Goal: Find specific page/section: Find specific page/section

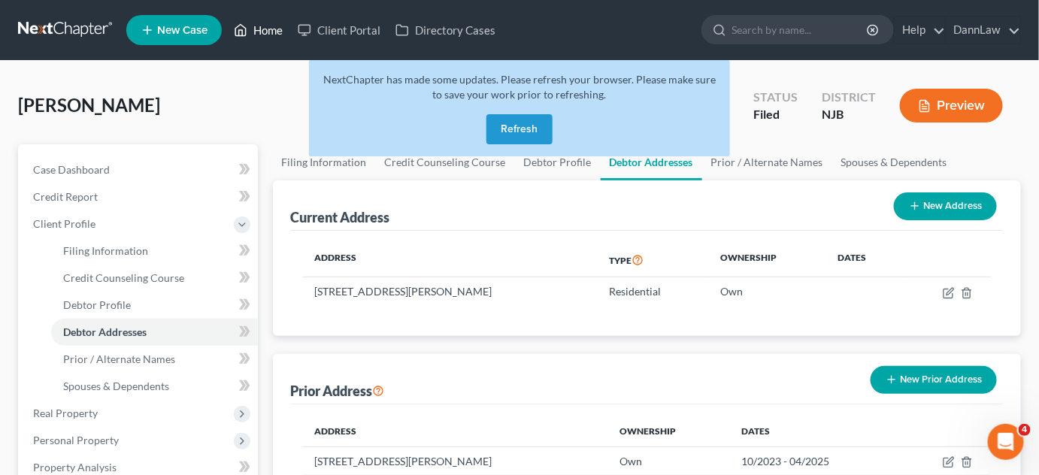
click at [268, 33] on link "Home" at bounding box center [258, 30] width 64 height 27
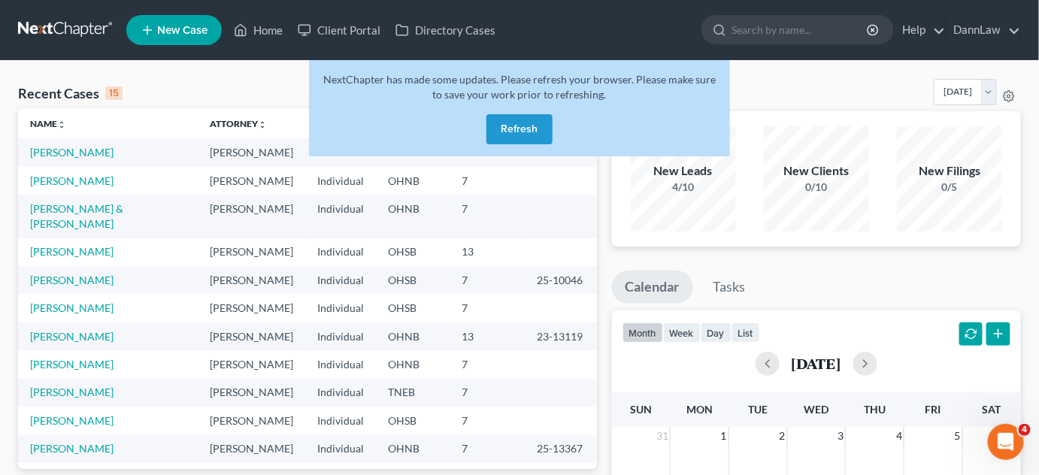
click at [516, 123] on button "Refresh" at bounding box center [519, 129] width 66 height 30
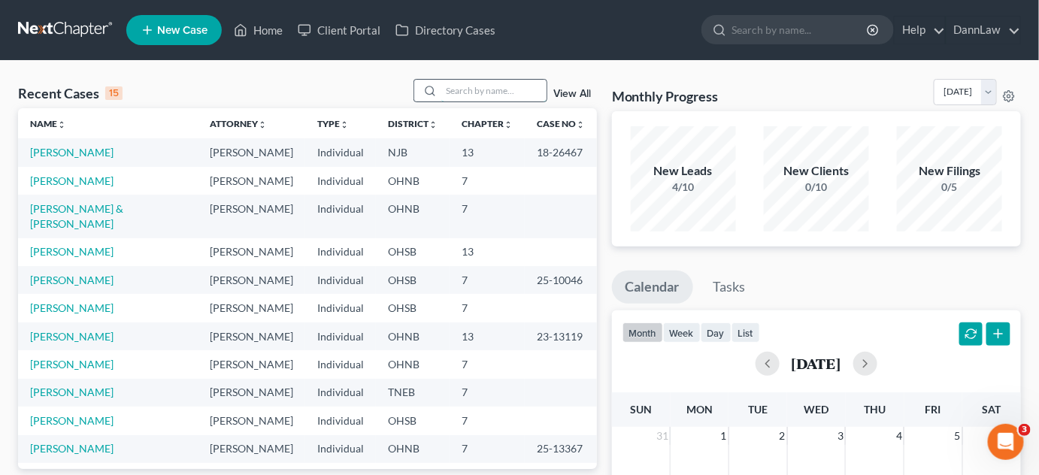
click at [468, 92] on input "search" at bounding box center [493, 91] width 105 height 22
click at [484, 91] on input "search" at bounding box center [493, 91] width 105 height 22
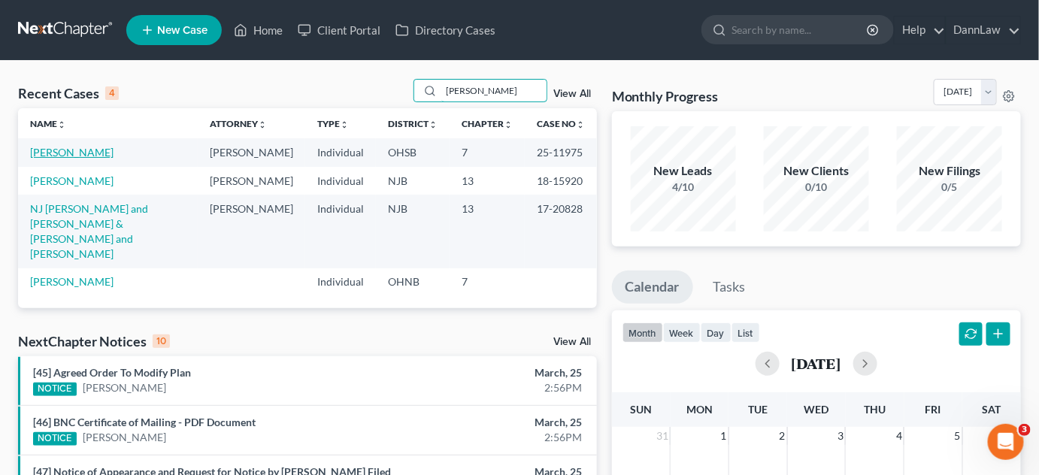
type input "scott"
click at [73, 158] on link "Scott, Charles" at bounding box center [71, 152] width 83 height 13
select select "0"
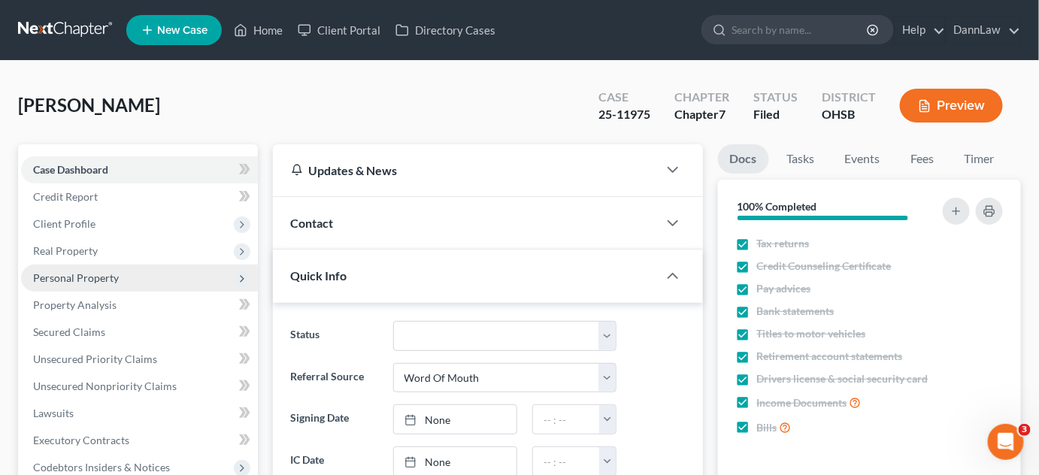
click at [94, 282] on span "Personal Property" at bounding box center [76, 277] width 86 height 13
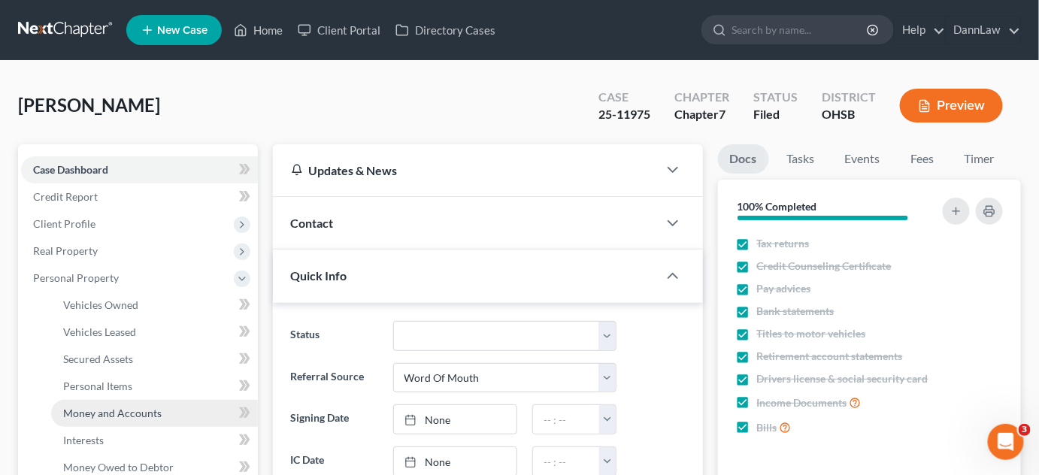
click at [114, 416] on span "Money and Accounts" at bounding box center [112, 413] width 99 height 13
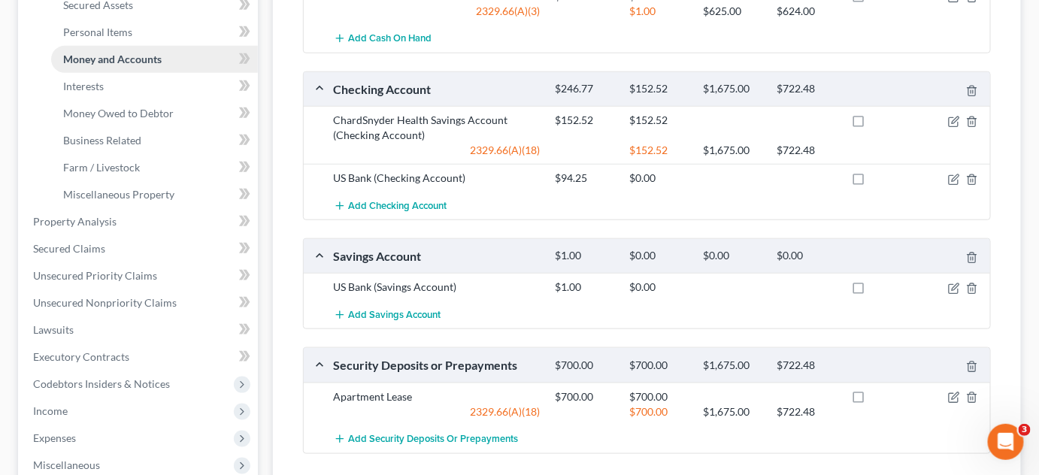
scroll to position [355, 0]
